Goal: Task Accomplishment & Management: Manage account settings

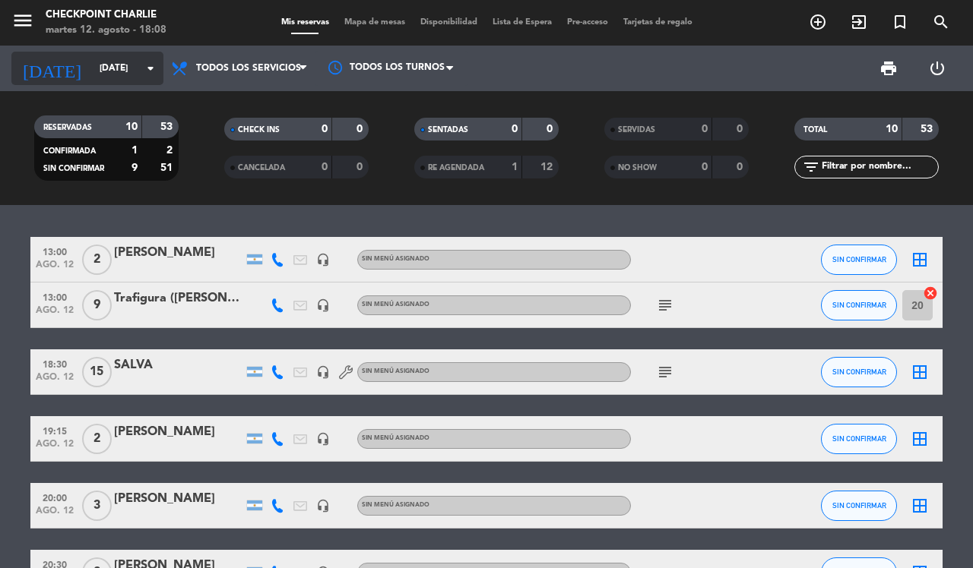
click at [92, 72] on input "[DATE]" at bounding box center [152, 68] width 121 height 26
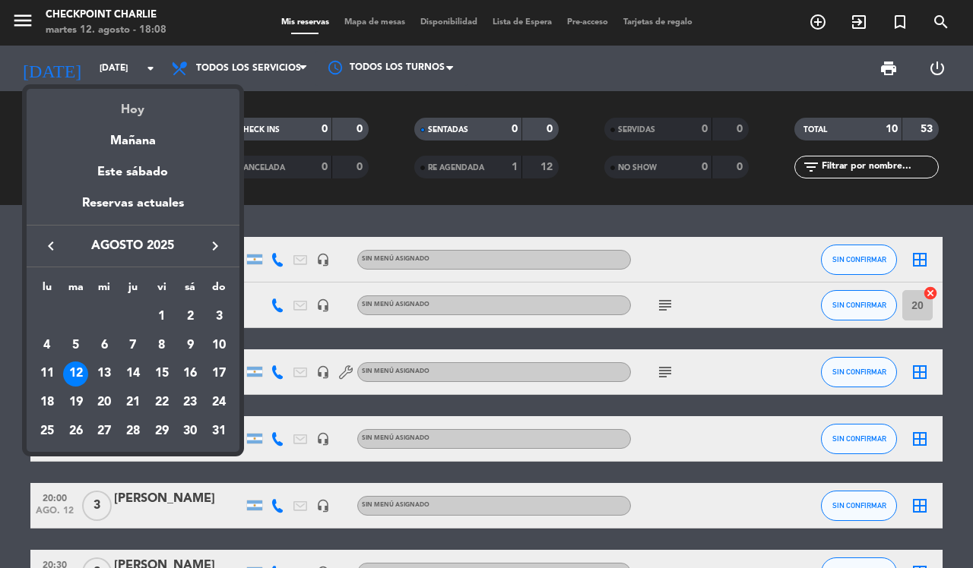
click at [139, 100] on div "Hoy" at bounding box center [133, 104] width 213 height 31
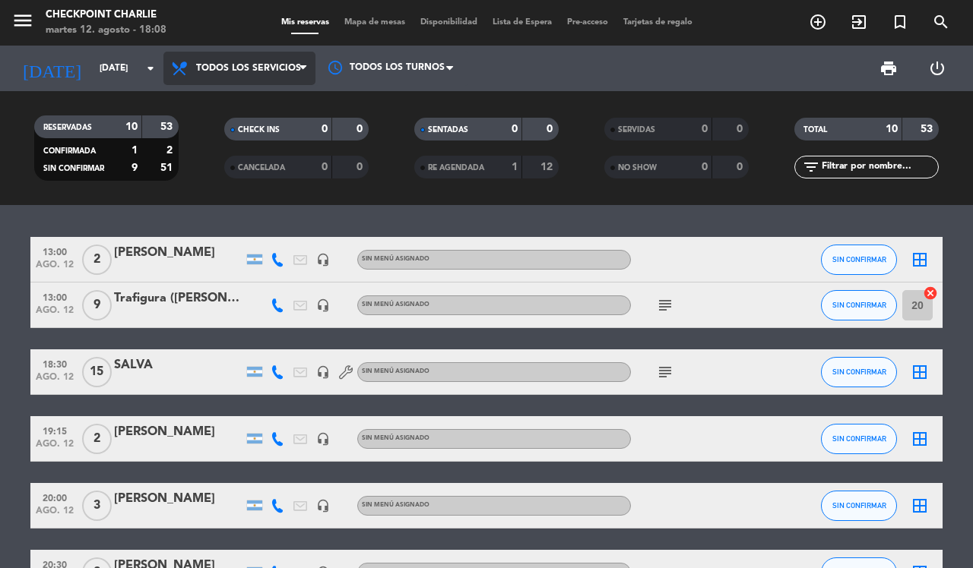
click at [214, 71] on span "Todos los servicios" at bounding box center [248, 68] width 105 height 11
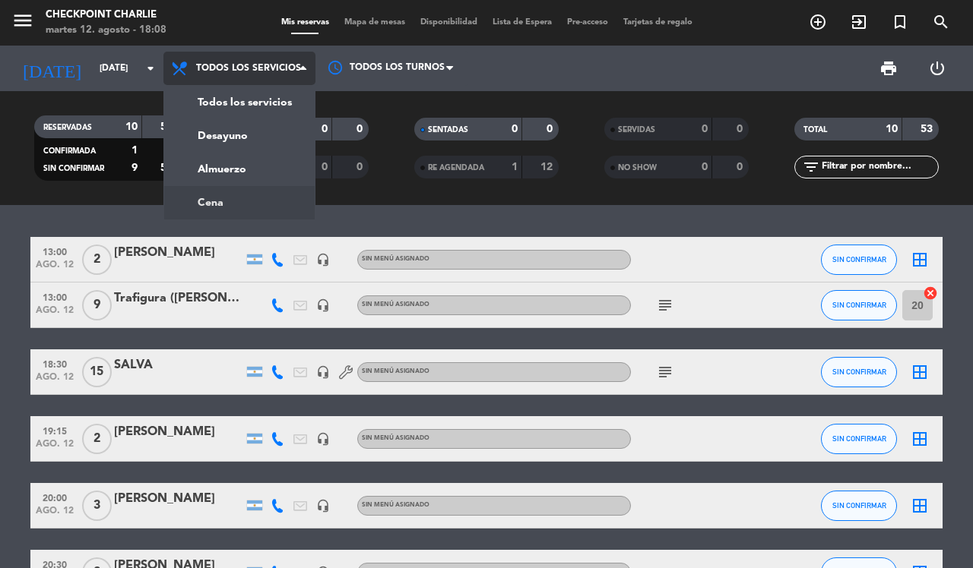
click at [228, 194] on div "menu Checkpoint [PERSON_NAME][DATE] 12. agosto - 18:08 Mis reservas Mapa de mes…" at bounding box center [486, 102] width 973 height 205
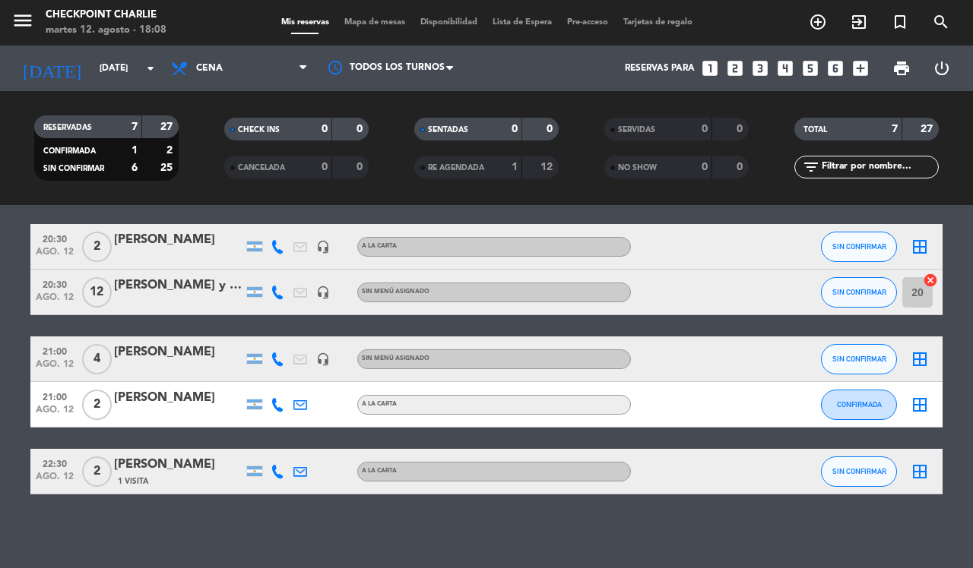
scroll to position [186, 0]
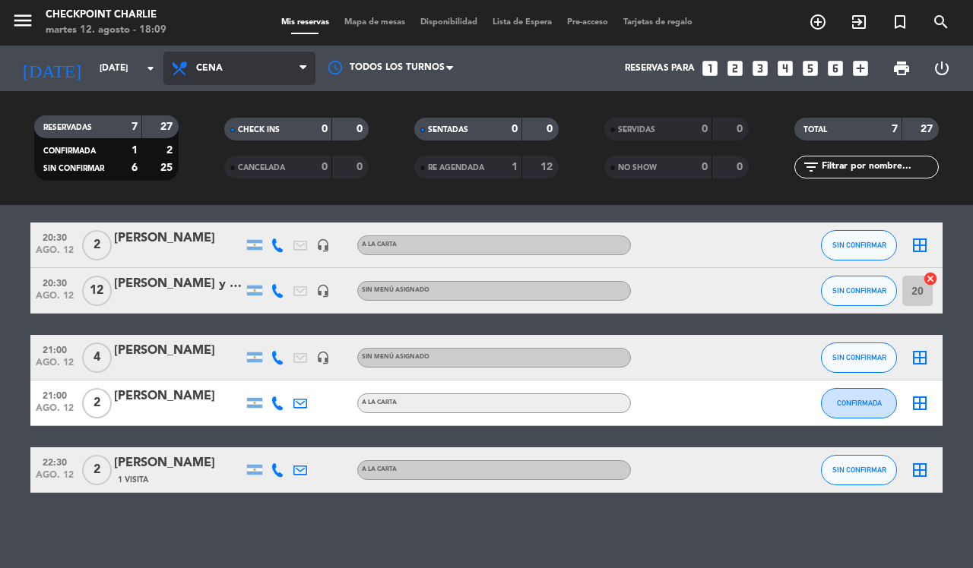
click at [225, 52] on span "Cena" at bounding box center [239, 68] width 152 height 33
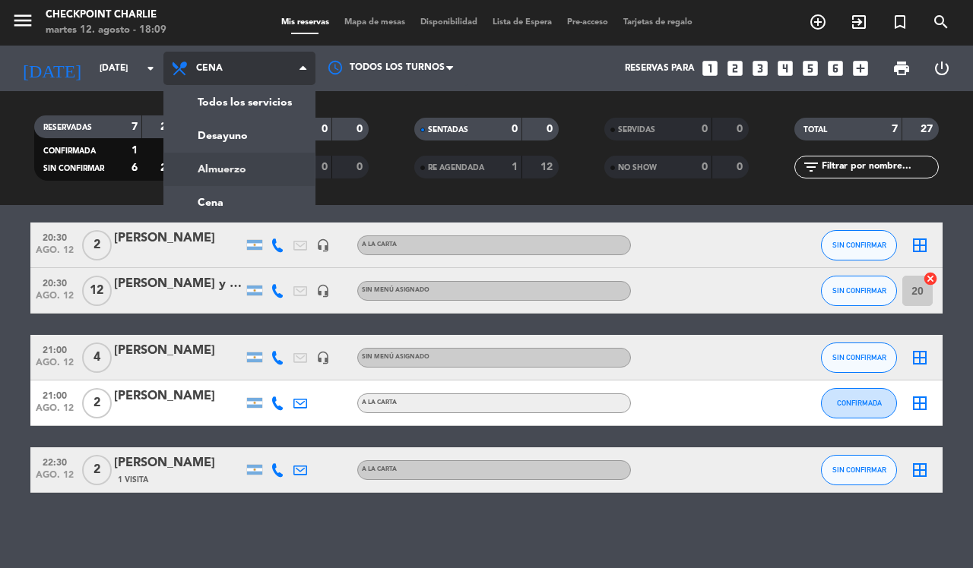
click at [248, 160] on div "menu Checkpoint [PERSON_NAME][DATE] 12. agosto - 18:09 Mis reservas Mapa de mes…" at bounding box center [486, 102] width 973 height 205
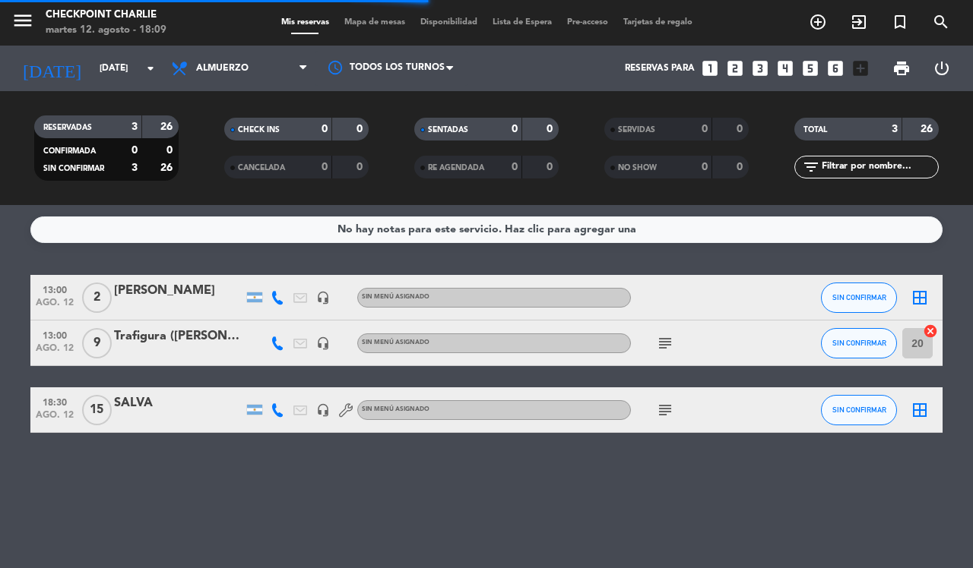
scroll to position [0, 0]
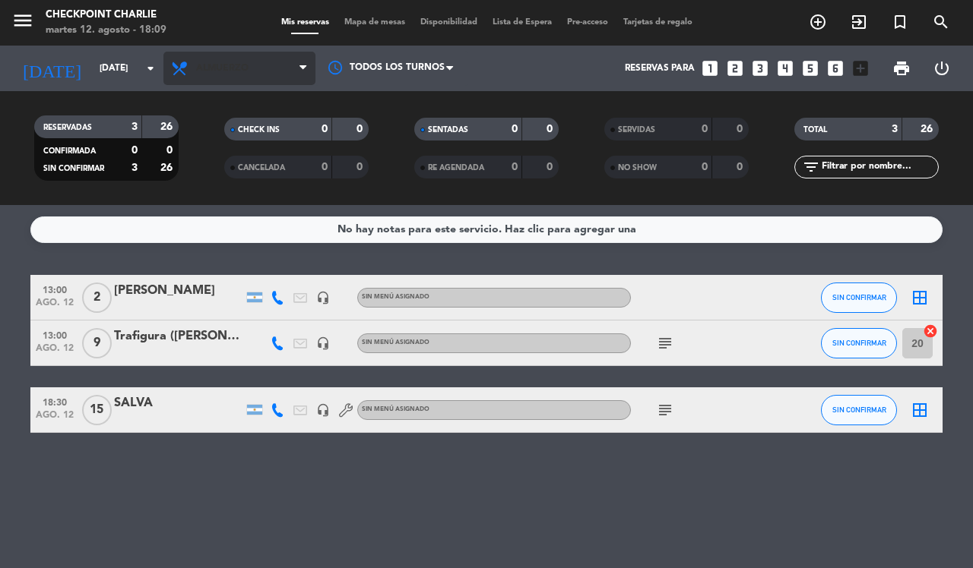
click at [163, 65] on div "[DATE] [DATE] arrow_drop_down Todos los servicios Desayuno Almuerzo Cena Almuer…" at bounding box center [486, 69] width 973 height 46
click at [175, 66] on icon at bounding box center [181, 68] width 22 height 18
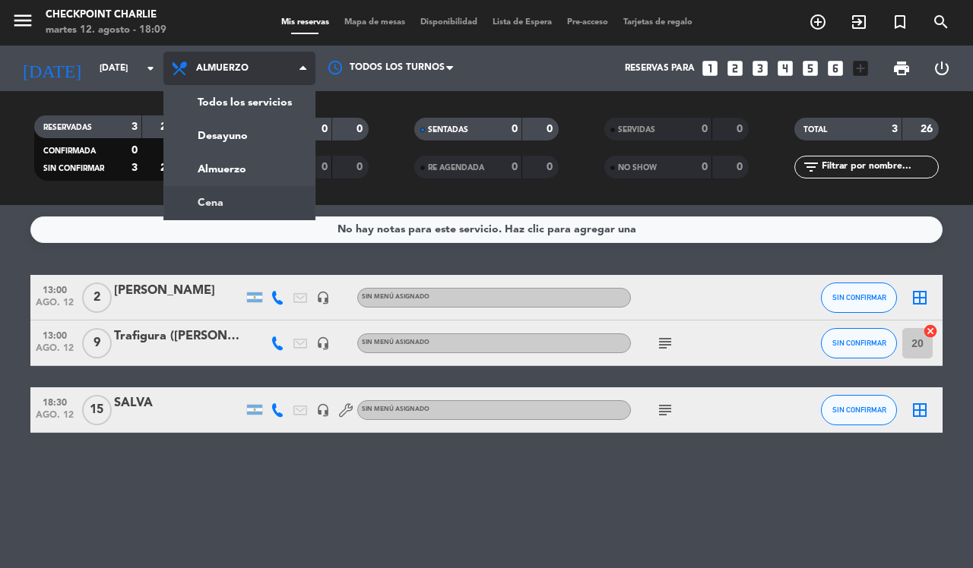
click at [222, 203] on div "menu Checkpoint [PERSON_NAME][DATE] 12. agosto - 18:09 Mis reservas Mapa de mes…" at bounding box center [486, 102] width 973 height 205
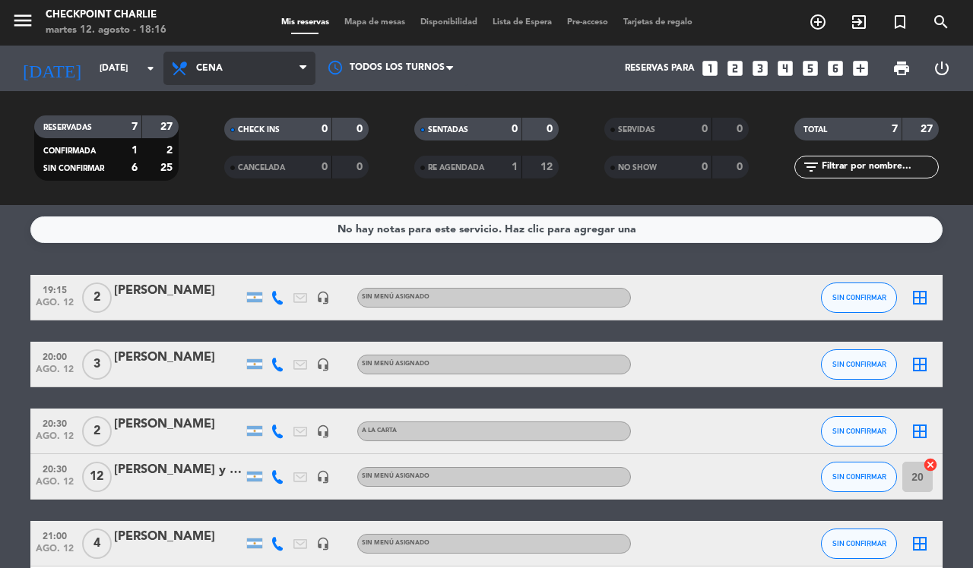
click at [225, 72] on span "Cena" at bounding box center [239, 68] width 152 height 33
click at [220, 176] on div "menu Checkpoint [PERSON_NAME][DATE] 12. agosto - 18:16 Mis reservas Mapa de mes…" at bounding box center [486, 102] width 973 height 205
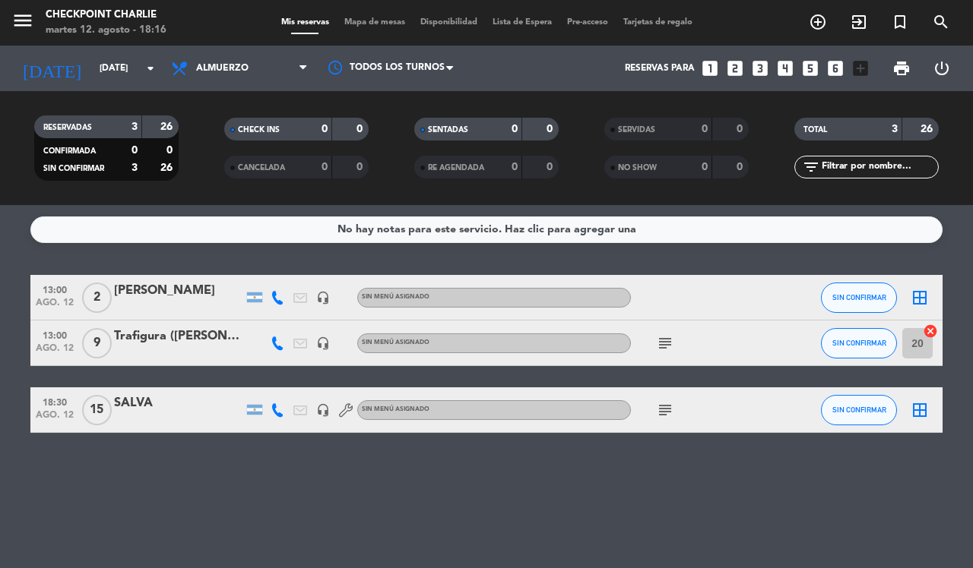
click at [126, 409] on div "SALVA" at bounding box center [178, 404] width 129 height 20
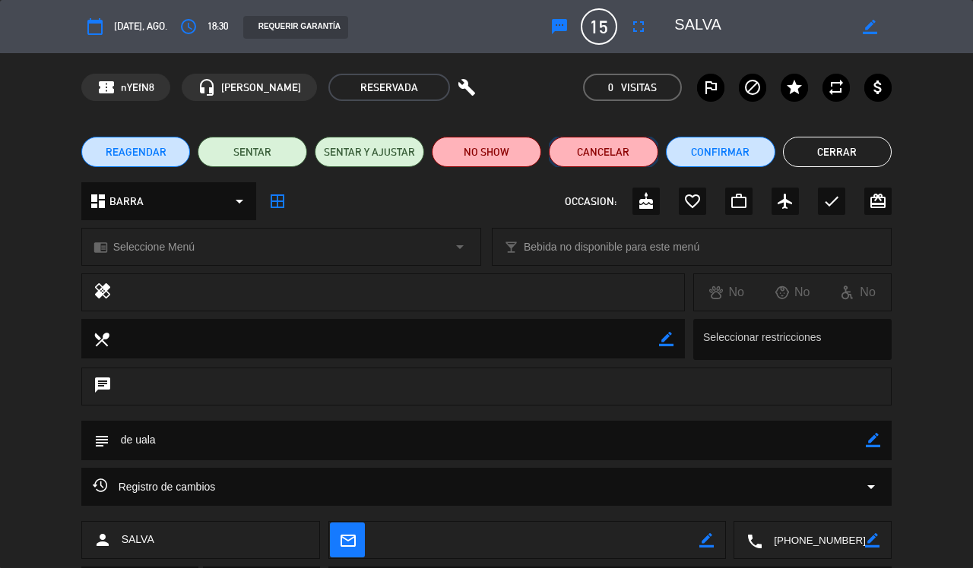
click at [606, 156] on button "Cancelar" at bounding box center [603, 152] width 109 height 30
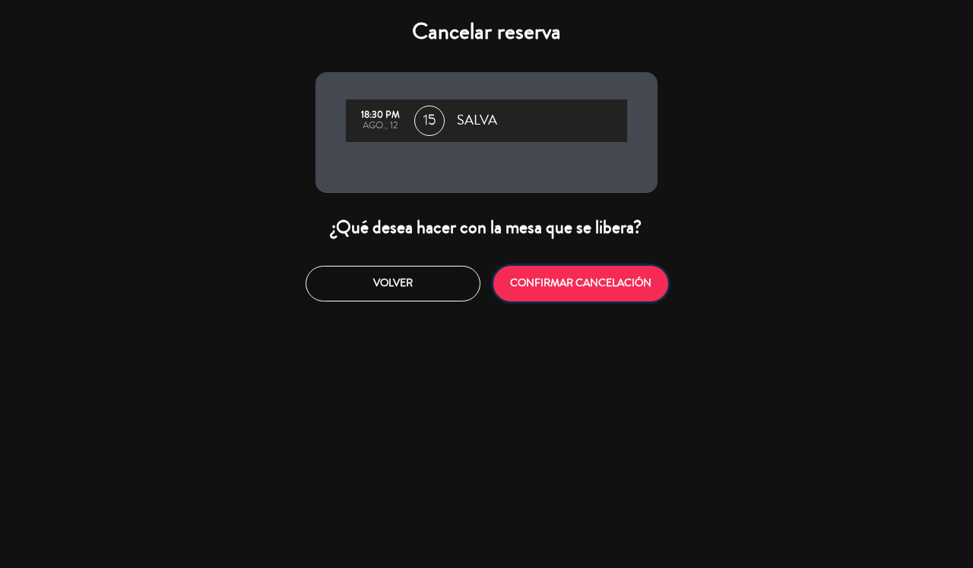
click at [515, 290] on button "CONFIRMAR CANCELACIÓN" at bounding box center [580, 284] width 175 height 36
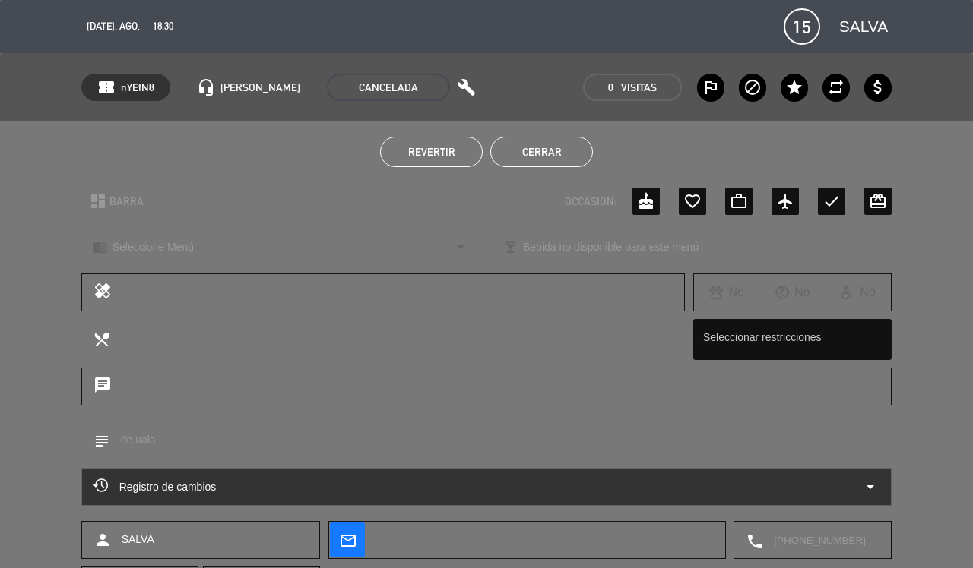
scroll to position [15, 0]
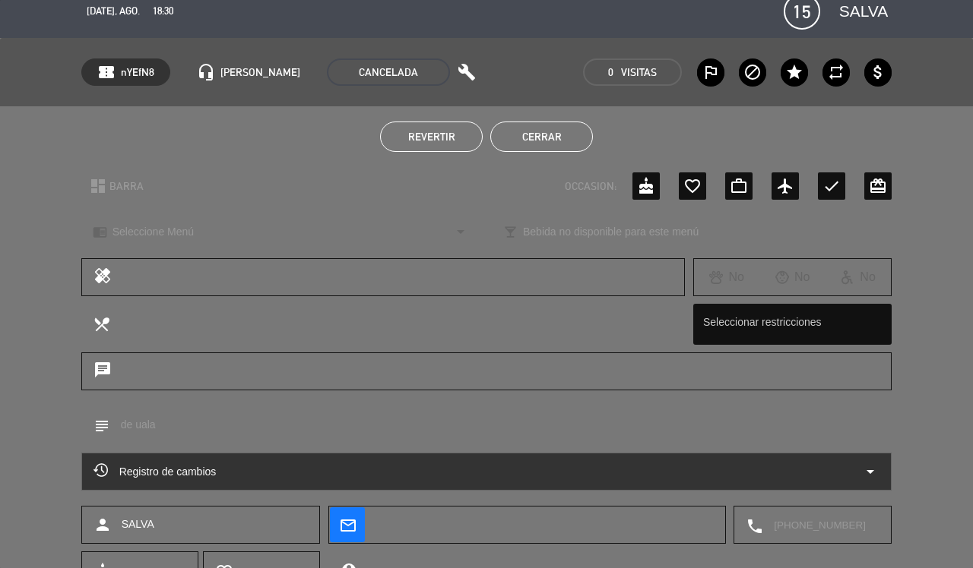
click at [540, 138] on button "Cerrar" at bounding box center [541, 137] width 103 height 30
